Goal: Transaction & Acquisition: Obtain resource

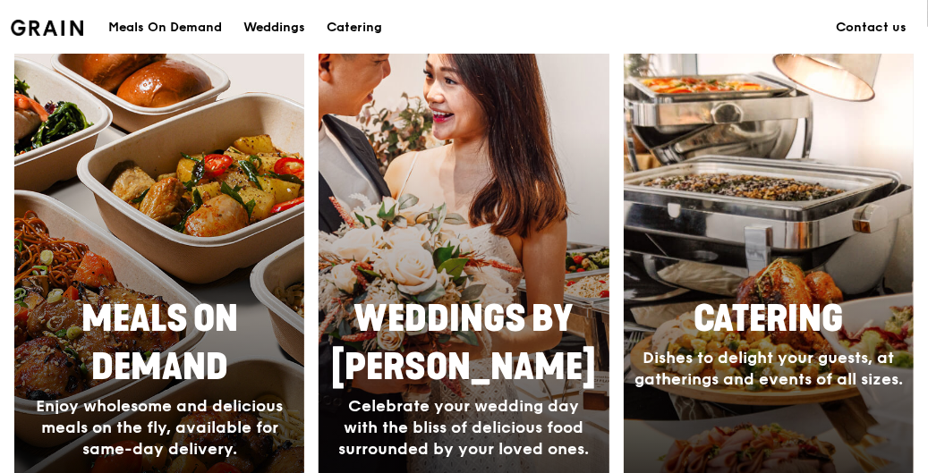
scroll to position [805, 0]
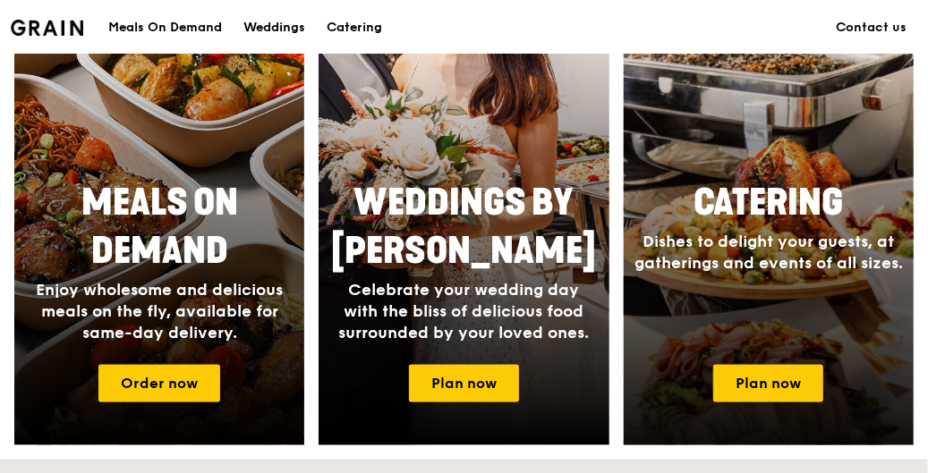
click at [766, 381] on link "Plan now" at bounding box center [768, 384] width 110 height 38
click at [789, 274] on link "Catering Dishes to delight your guests, at gatherings and events of all sizes. …" at bounding box center [769, 185] width 290 height 521
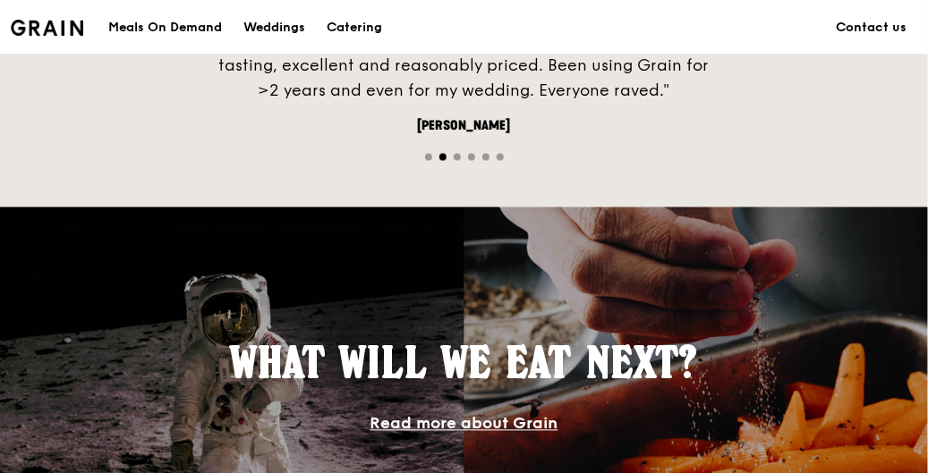
scroll to position [1074, 0]
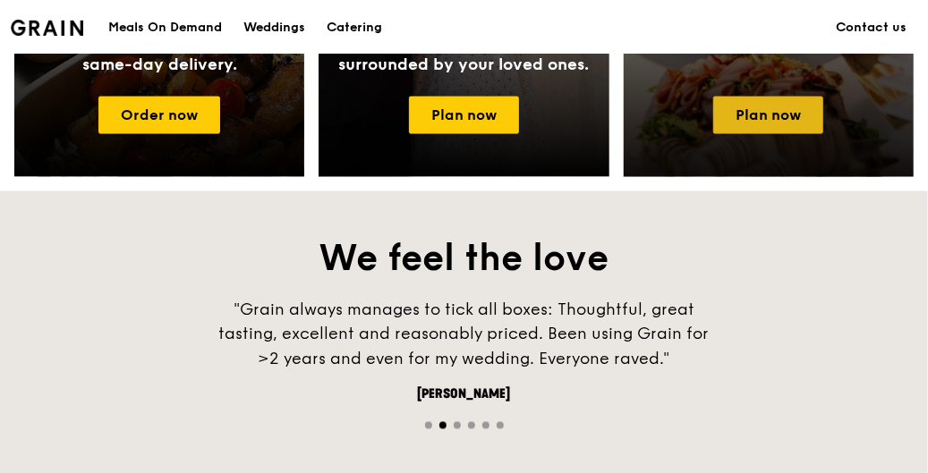
click at [777, 102] on link "Plan now" at bounding box center [768, 116] width 110 height 38
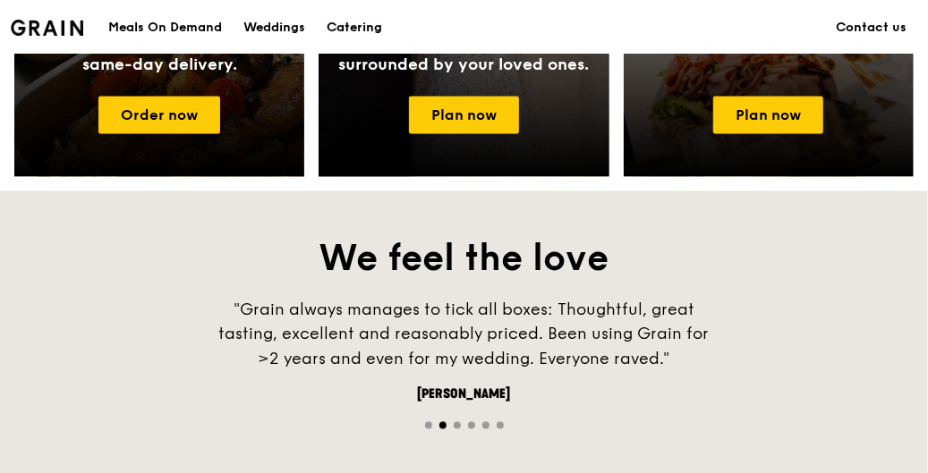
click at [356, 21] on div "Catering" at bounding box center [354, 28] width 55 height 54
click at [357, 21] on div "Catering" at bounding box center [354, 28] width 55 height 54
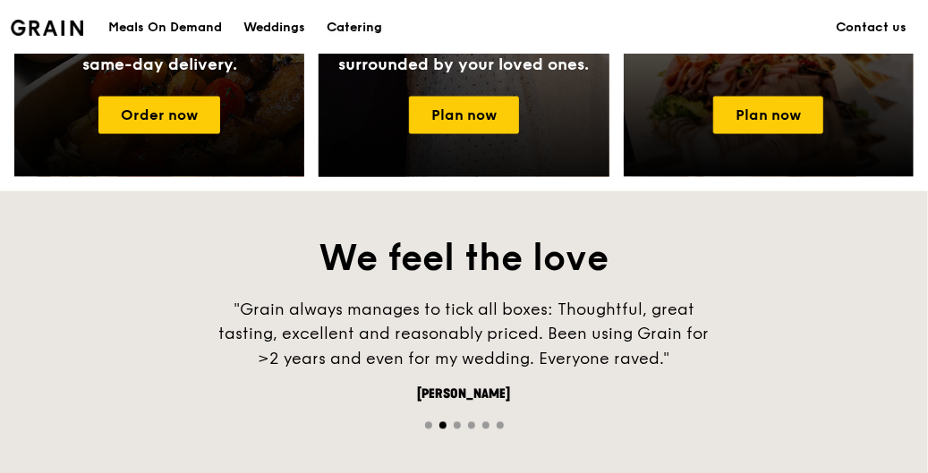
click at [357, 28] on div "Catering" at bounding box center [354, 28] width 55 height 54
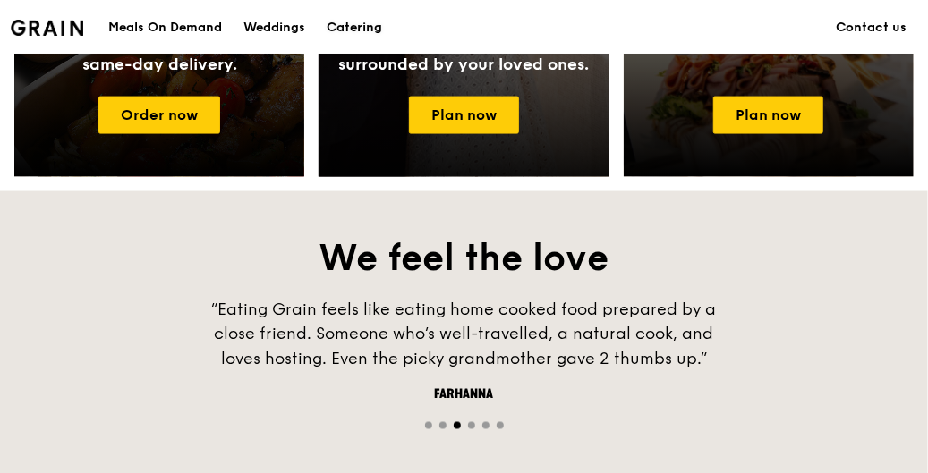
click at [353, 21] on div "Catering" at bounding box center [354, 28] width 55 height 54
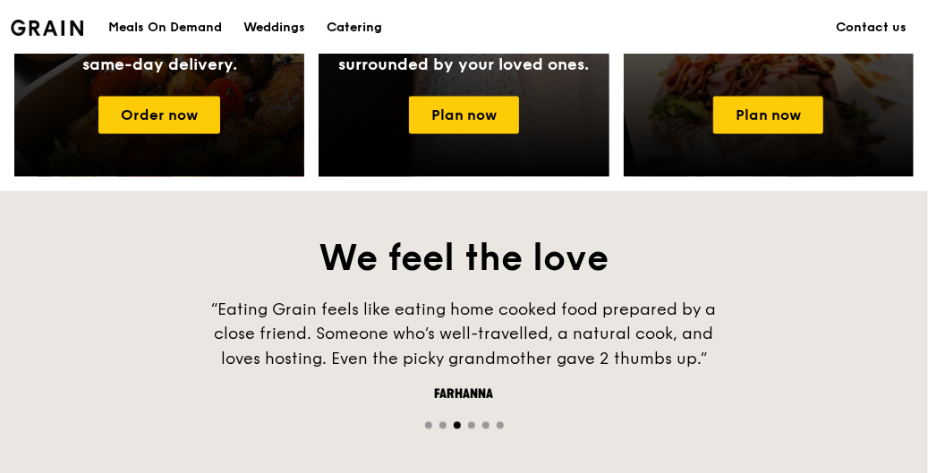
click at [354, 27] on div "Catering" at bounding box center [354, 28] width 55 height 54
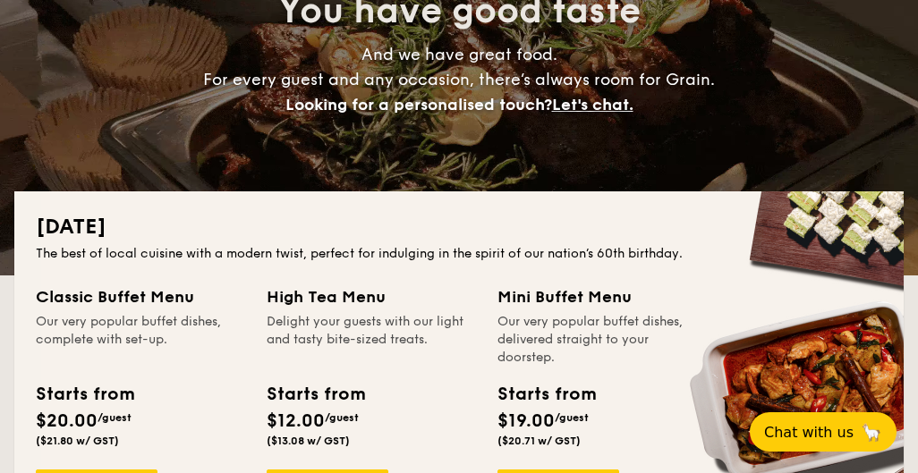
scroll to position [447, 0]
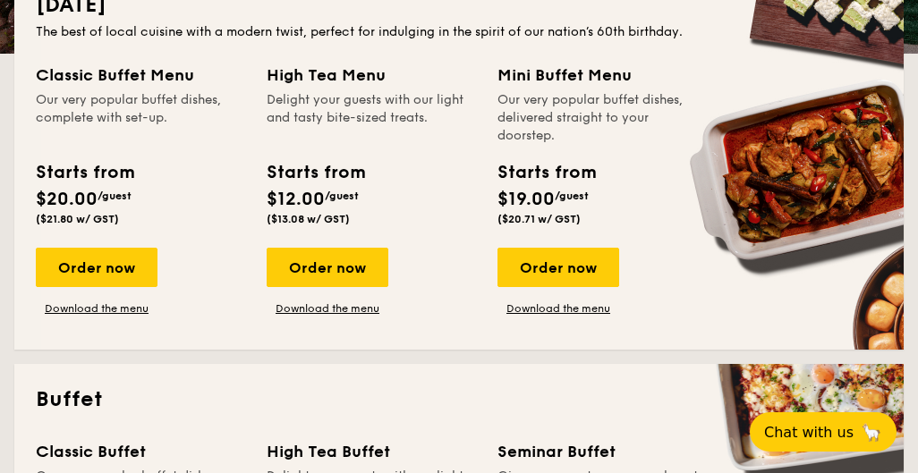
click at [185, 330] on div "[DATE] The best of local cuisine with a modern twist, perfect for indulging in …" at bounding box center [458, 160] width 889 height 380
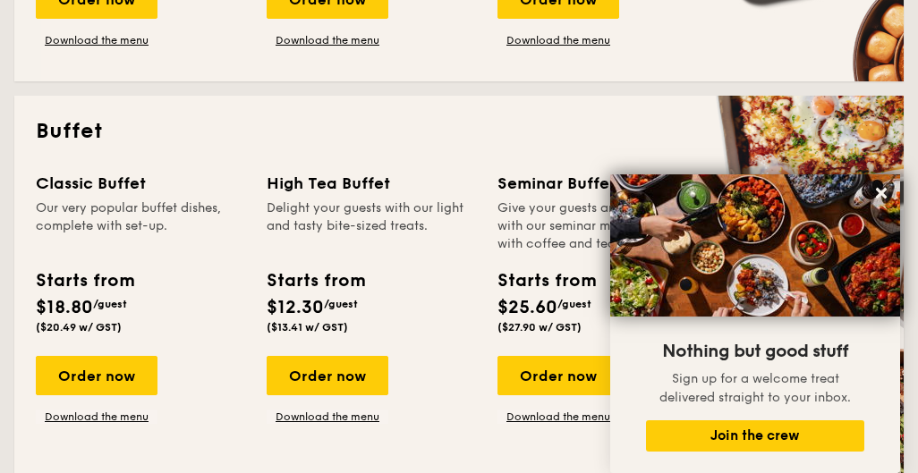
scroll to position [537, 0]
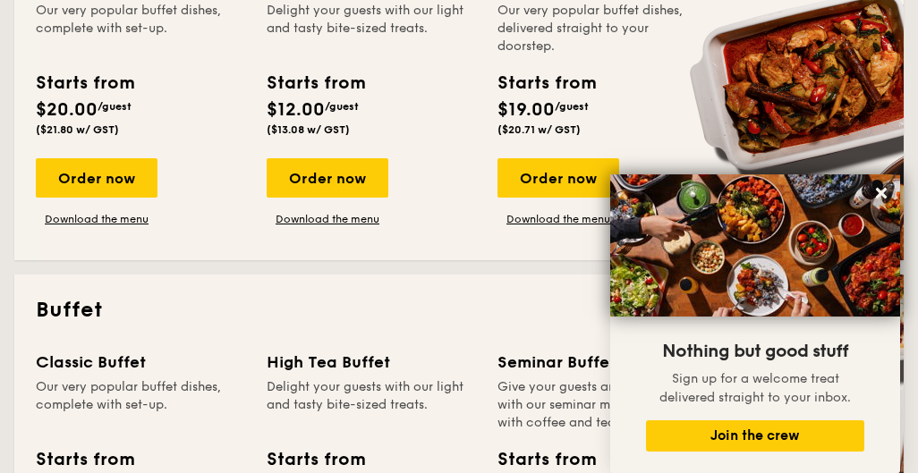
click at [249, 311] on h2 "Buffet" at bounding box center [459, 310] width 846 height 29
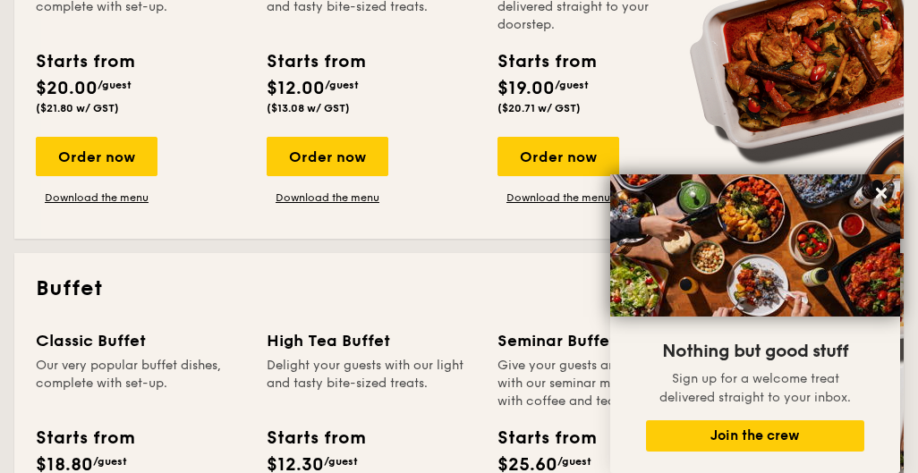
scroll to position [805, 0]
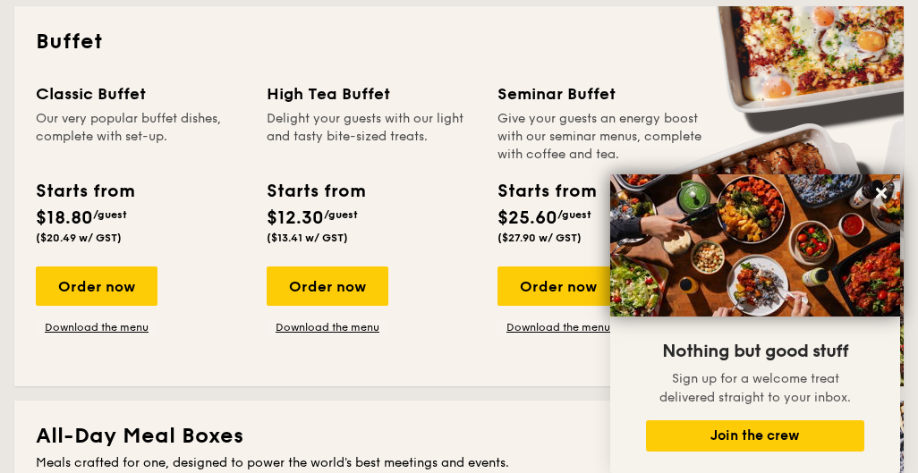
drag, startPoint x: 884, startPoint y: 192, endPoint x: 853, endPoint y: 196, distance: 31.5
click at [884, 192] on icon at bounding box center [881, 193] width 11 height 11
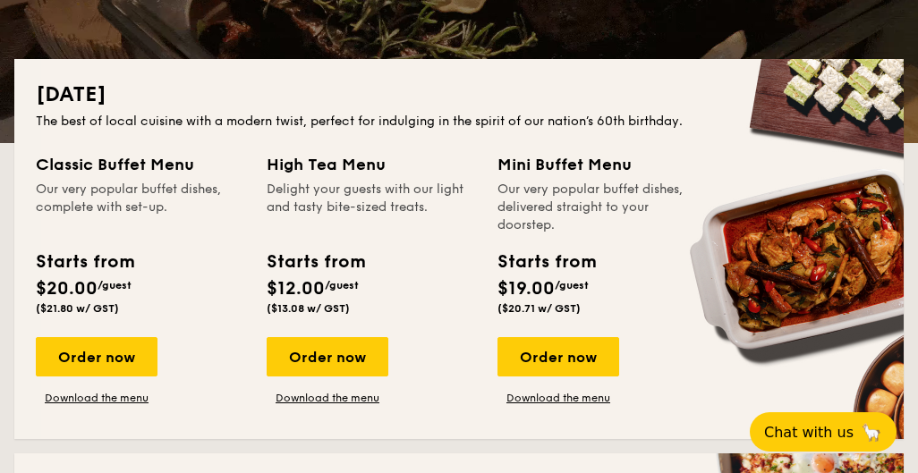
scroll to position [716, 0]
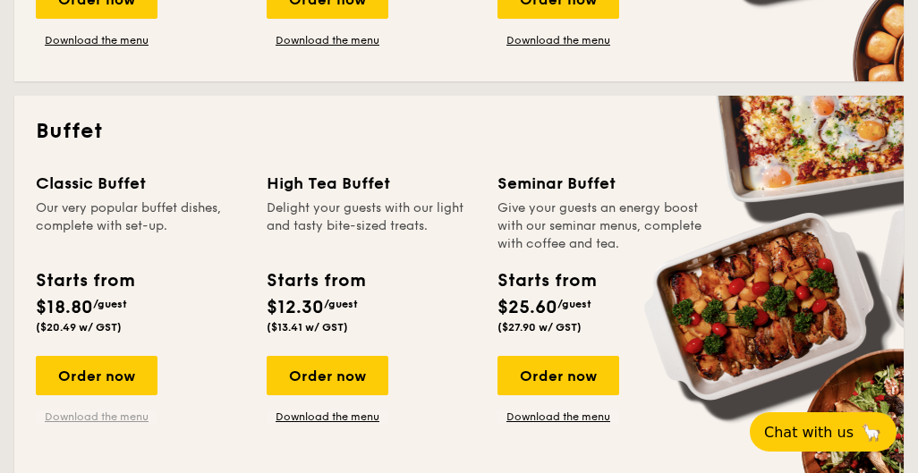
click at [125, 420] on link "Download the menu" at bounding box center [97, 417] width 122 height 14
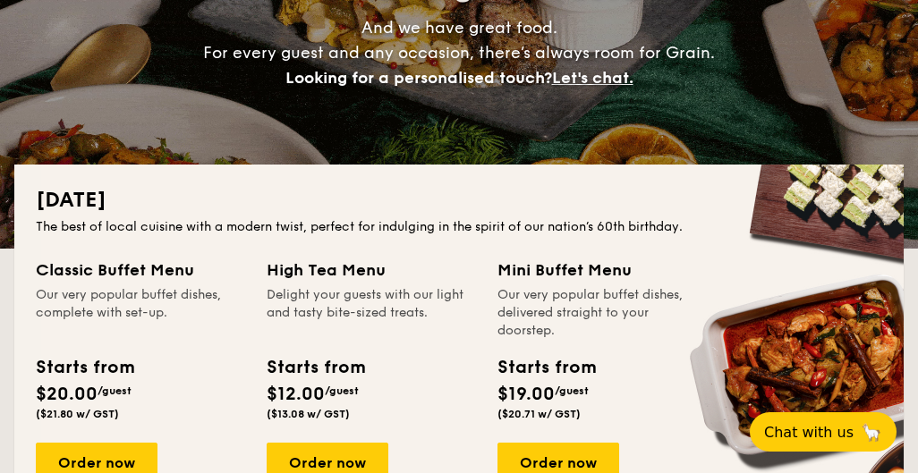
scroll to position [447, 0]
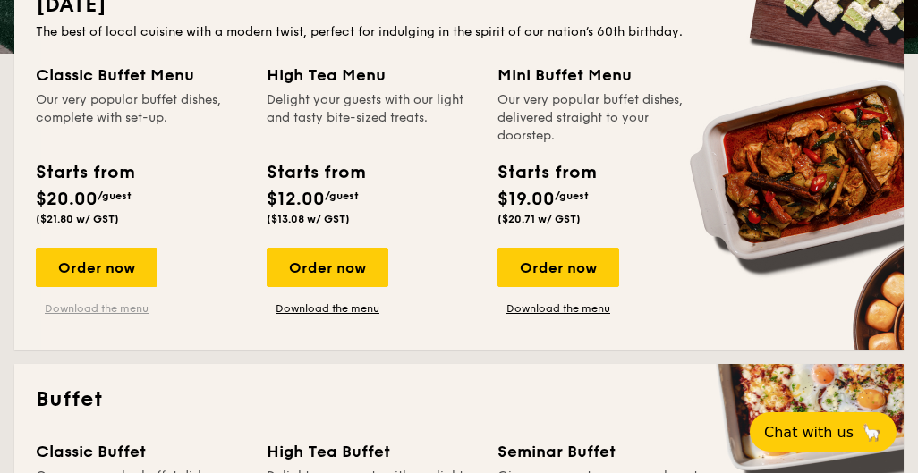
click at [126, 310] on link "Download the menu" at bounding box center [97, 308] width 122 height 14
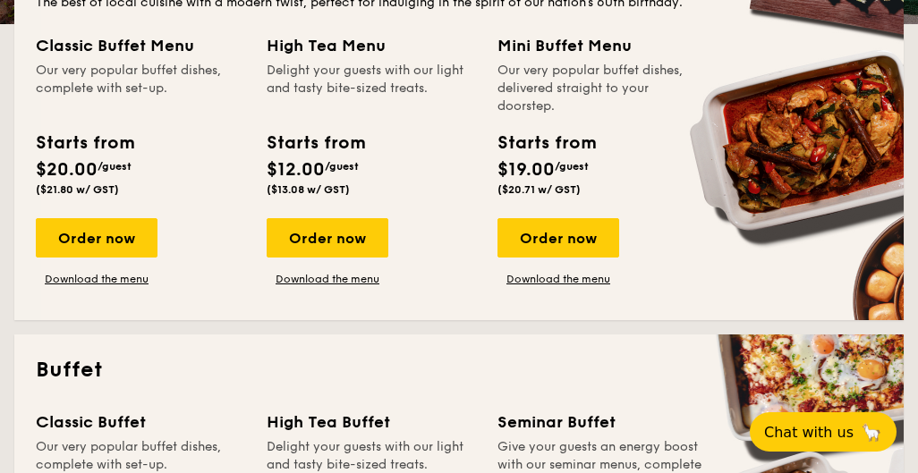
scroll to position [626, 0]
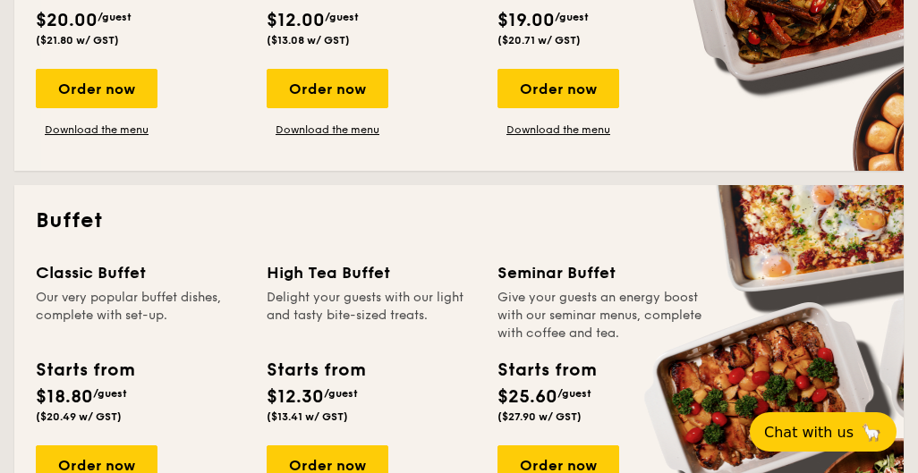
click at [218, 222] on h2 "Buffet" at bounding box center [459, 221] width 846 height 29
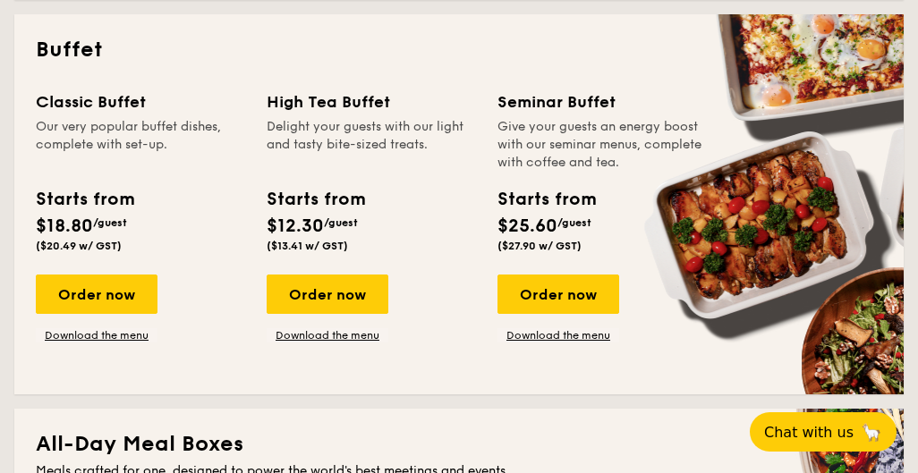
scroll to position [805, 0]
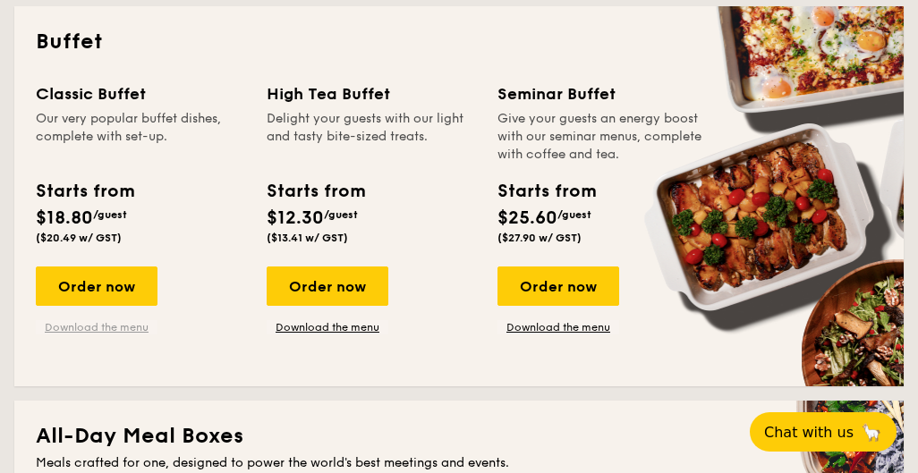
click at [131, 327] on link "Download the menu" at bounding box center [97, 327] width 122 height 14
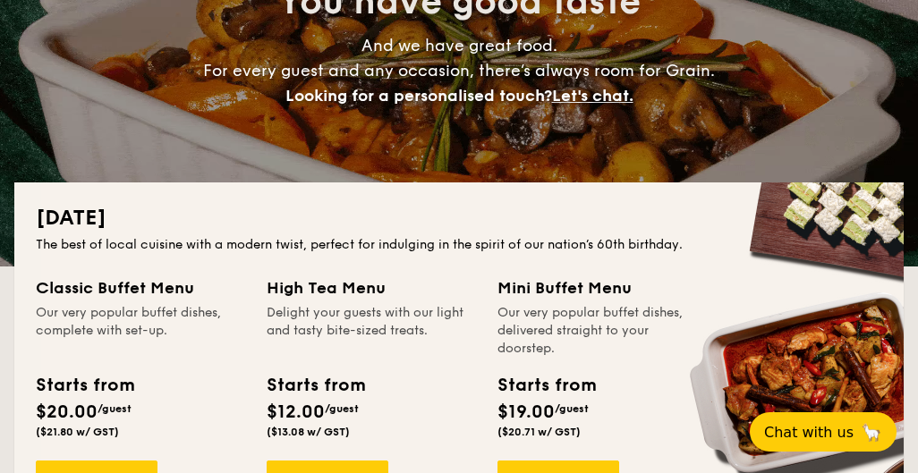
scroll to position [358, 0]
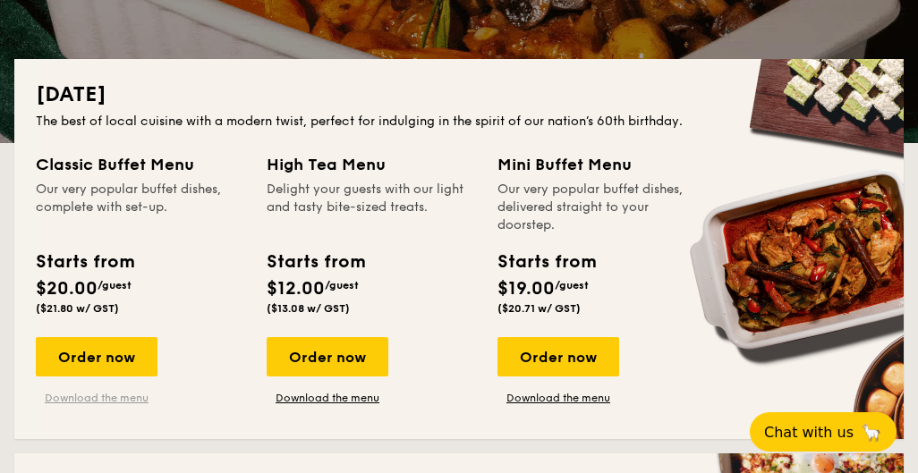
click at [129, 395] on link "Download the menu" at bounding box center [97, 398] width 122 height 14
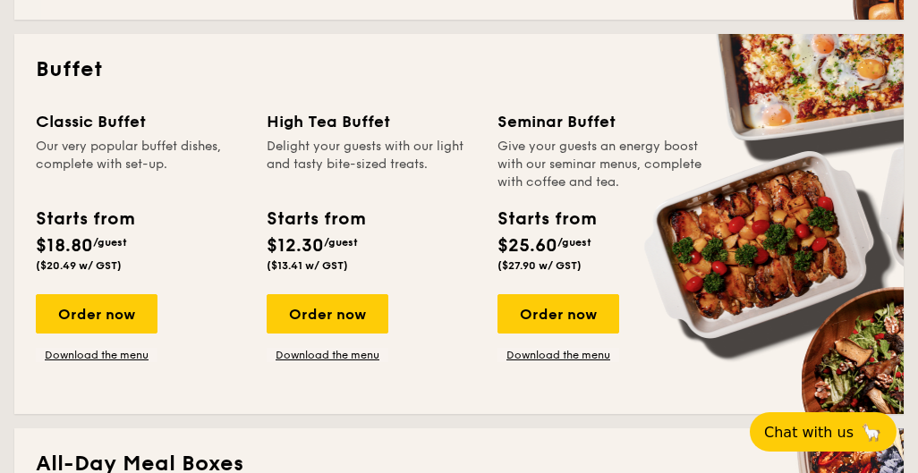
scroll to position [805, 0]
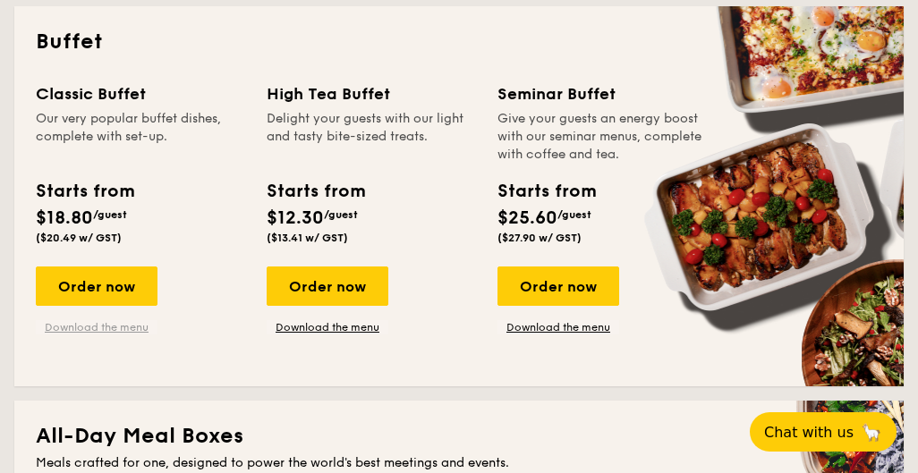
click at [121, 329] on link "Download the menu" at bounding box center [97, 327] width 122 height 14
